Goal: Task Accomplishment & Management: Complete application form

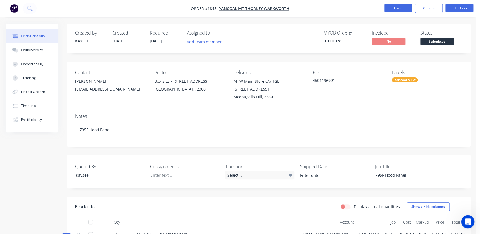
click at [396, 9] on button "Close" at bounding box center [399, 8] width 28 height 8
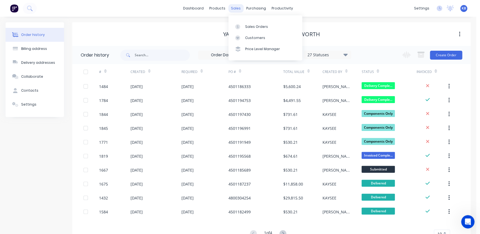
click at [229, 6] on div "sales" at bounding box center [235, 8] width 15 height 8
click at [248, 23] on link "Sales Orders" at bounding box center [266, 26] width 74 height 11
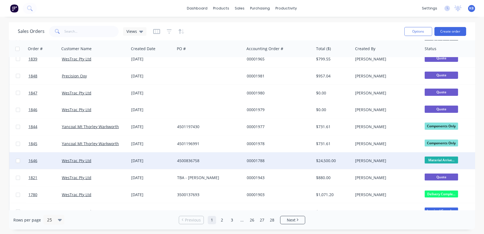
scroll to position [172, 0]
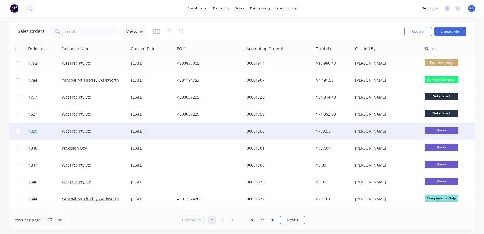
click at [37, 135] on link "1839" at bounding box center [44, 131] width 33 height 17
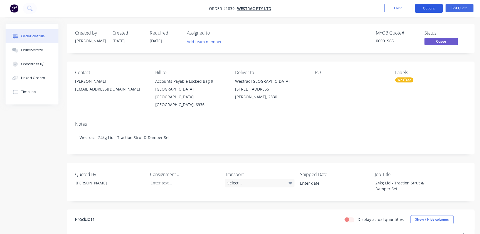
click at [427, 6] on button "Options" at bounding box center [429, 8] width 28 height 9
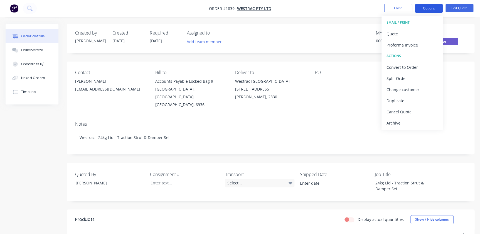
click at [424, 11] on button "Options" at bounding box center [429, 8] width 28 height 9
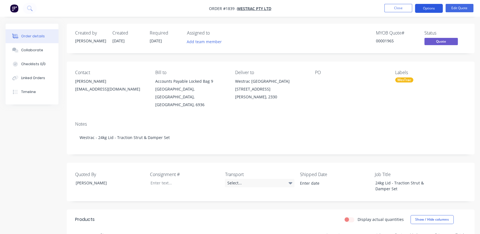
click at [426, 13] on button "Options" at bounding box center [429, 8] width 28 height 9
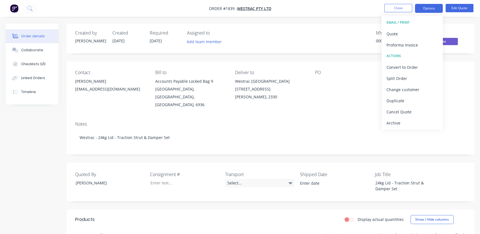
click at [346, 5] on nav "Order #1839 - WesTrac Pty Ltd Close Options EMAIL / PRINT Quote Proforma Invoic…" at bounding box center [240, 8] width 480 height 17
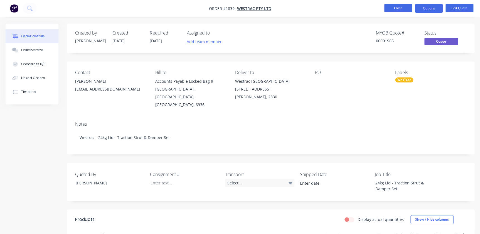
click at [400, 6] on button "Close" at bounding box center [399, 8] width 28 height 8
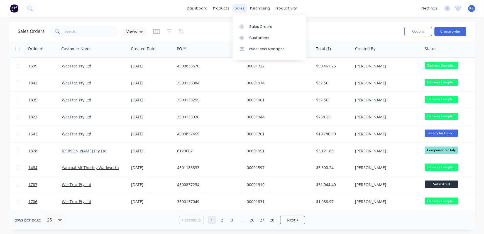
click at [241, 8] on div "sales" at bounding box center [239, 8] width 15 height 8
click at [250, 37] on div "Customers" at bounding box center [259, 37] width 20 height 5
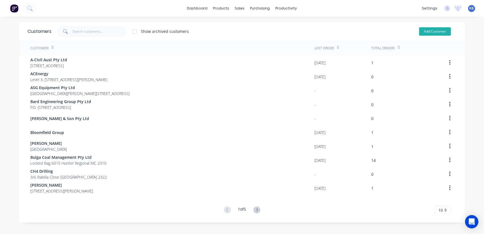
click at [423, 31] on button "Add Customer" at bounding box center [435, 31] width 32 height 8
select select "AU"
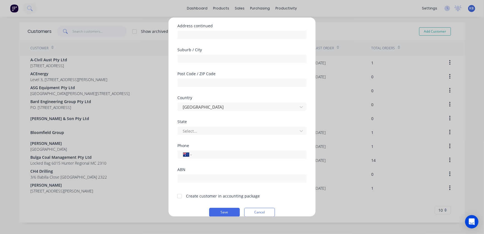
scroll to position [73, 0]
